Goal: Information Seeking & Learning: Find contact information

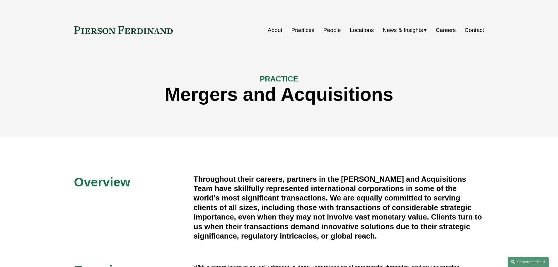
scroll to position [468, 0]
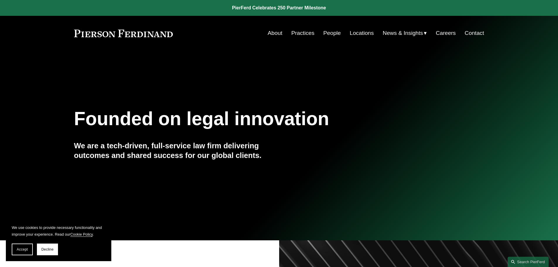
click at [331, 30] on link "People" at bounding box center [332, 33] width 18 height 11
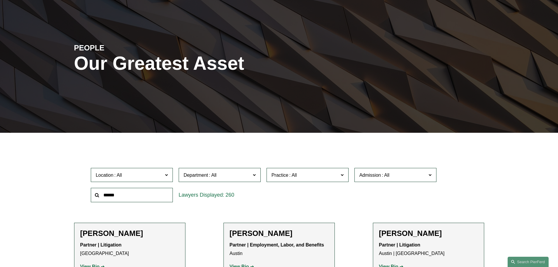
scroll to position [88, 0]
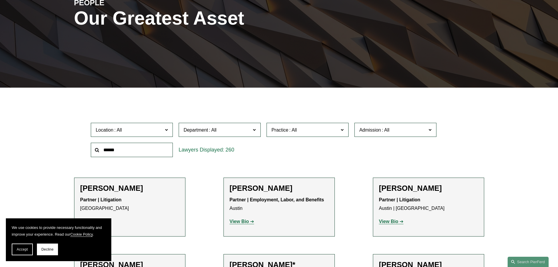
click at [147, 152] on input "text" at bounding box center [132, 150] width 82 height 14
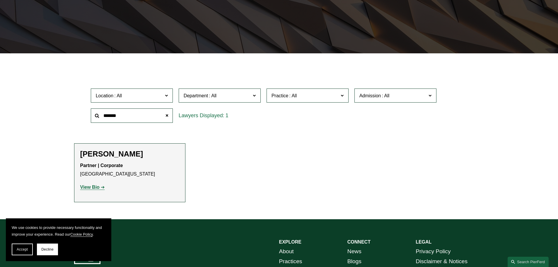
scroll to position [176, 0]
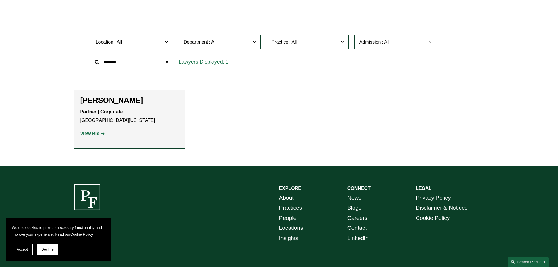
type input "*******"
click at [92, 133] on strong "View Bio" at bounding box center [89, 133] width 19 height 5
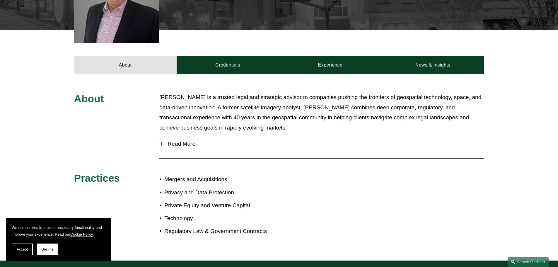
scroll to position [88, 0]
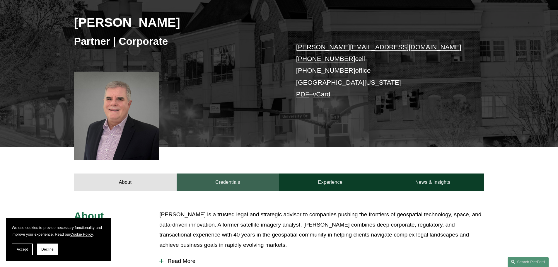
click at [235, 182] on link "Credentials" at bounding box center [227, 182] width 102 height 18
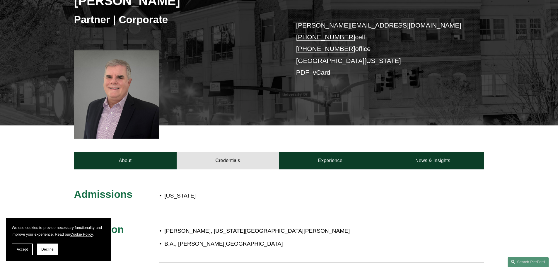
scroll to position [146, 0]
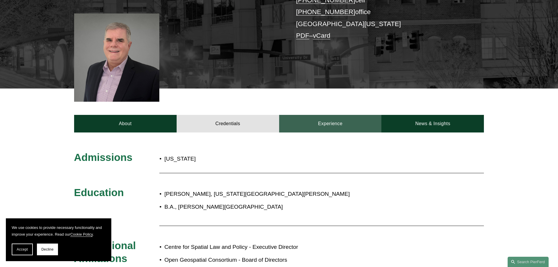
click at [347, 122] on link "Experience" at bounding box center [330, 124] width 102 height 18
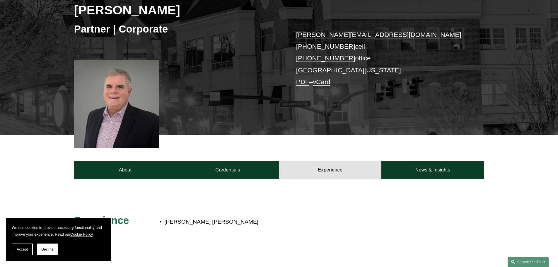
scroll to position [29, 0]
